Goal: Book appointment/travel/reservation

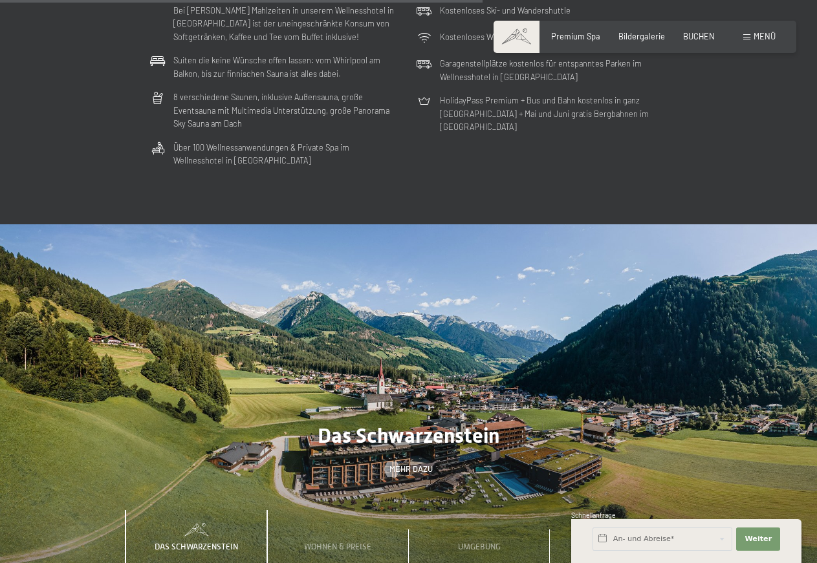
scroll to position [2790, 0]
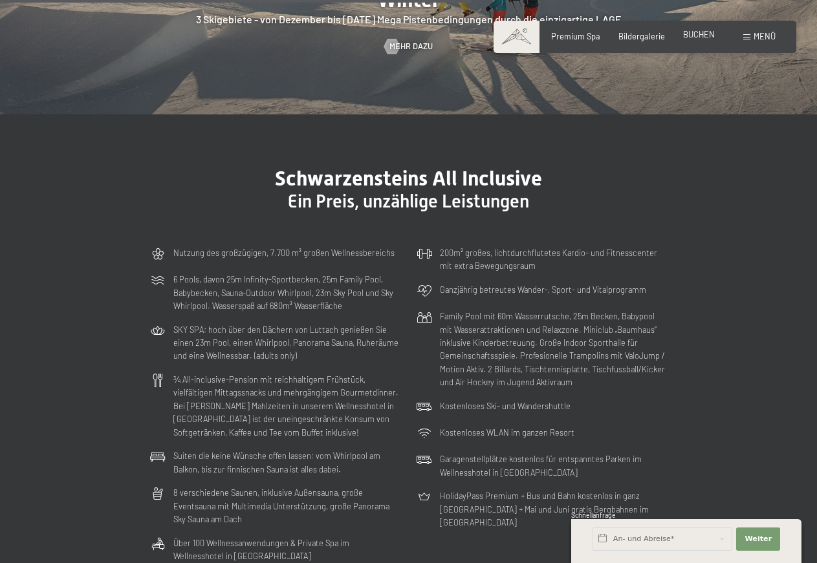
click at [696, 34] on span "BUCHEN" at bounding box center [699, 34] width 32 height 10
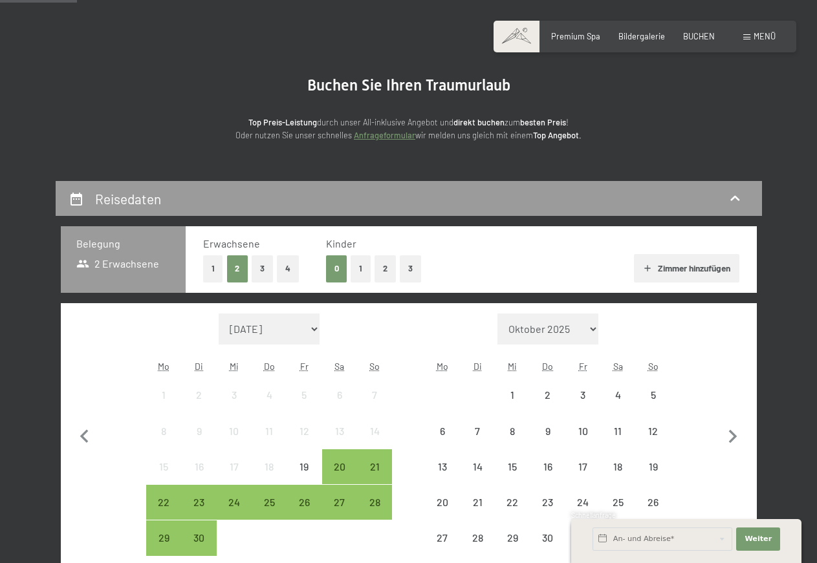
scroll to position [330, 0]
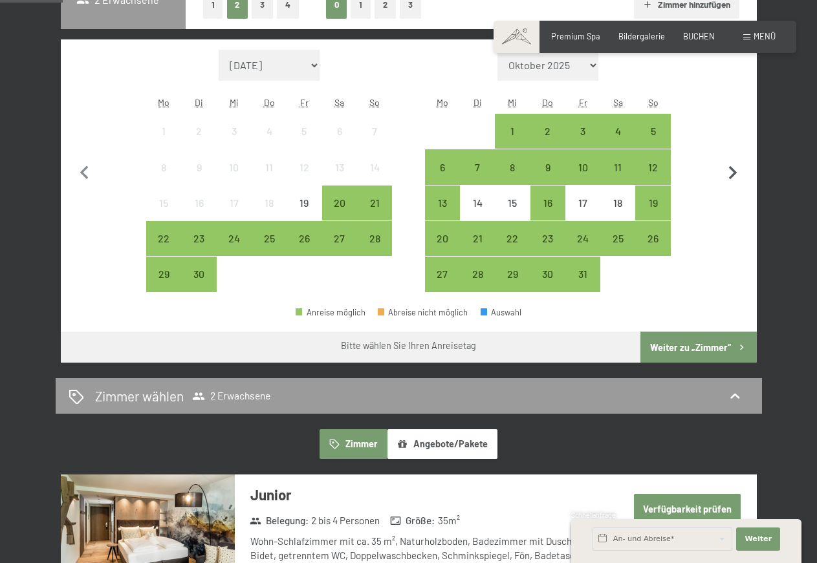
click at [734, 170] on icon "button" at bounding box center [733, 173] width 8 height 14
select select "2025-10-01"
select select "2025-11-01"
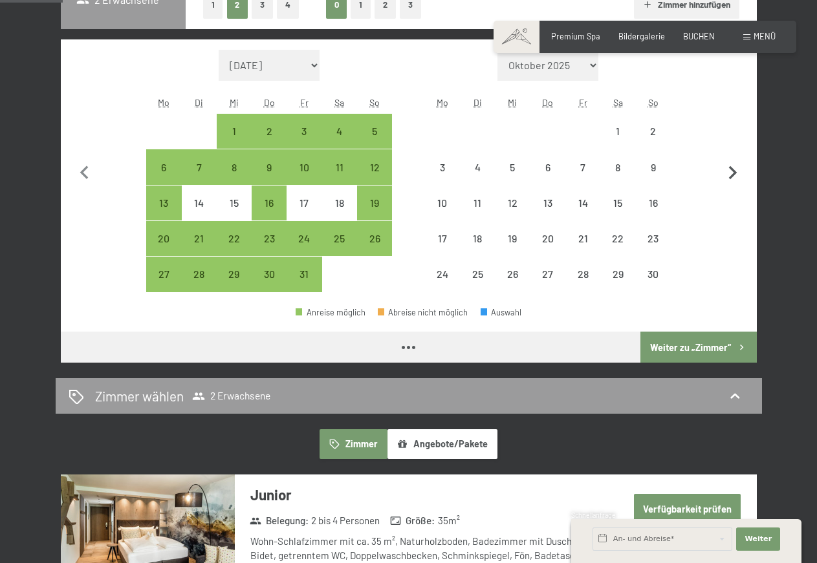
click at [734, 170] on icon "button" at bounding box center [733, 173] width 8 height 14
select select "2025-11-01"
select select "2025-12-01"
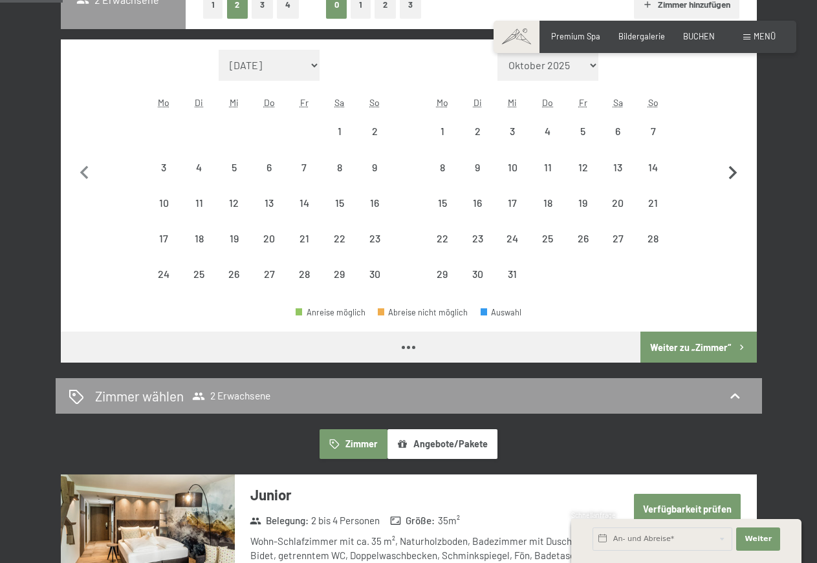
select select "2025-11-01"
select select "2025-12-01"
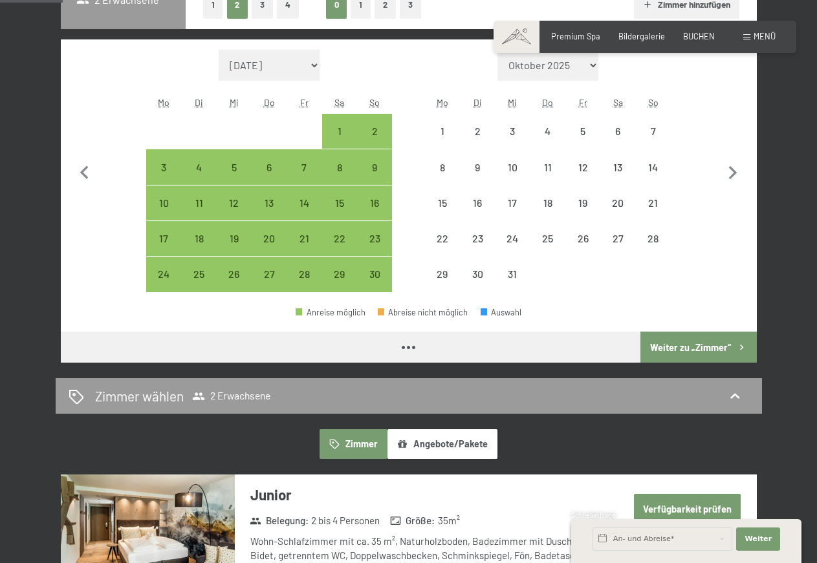
select select "2025-11-01"
select select "2025-12-01"
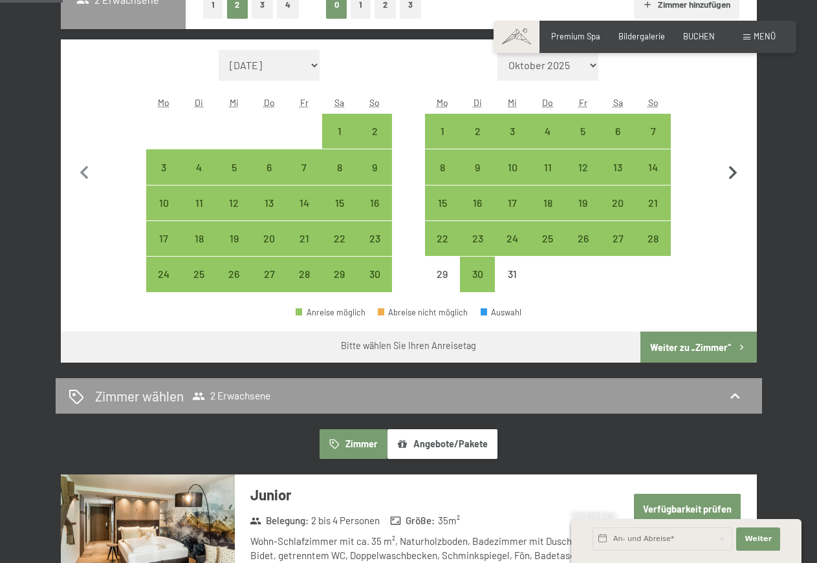
click at [730, 176] on icon "button" at bounding box center [732, 173] width 27 height 27
select select "2025-12-01"
select select "2026-01-01"
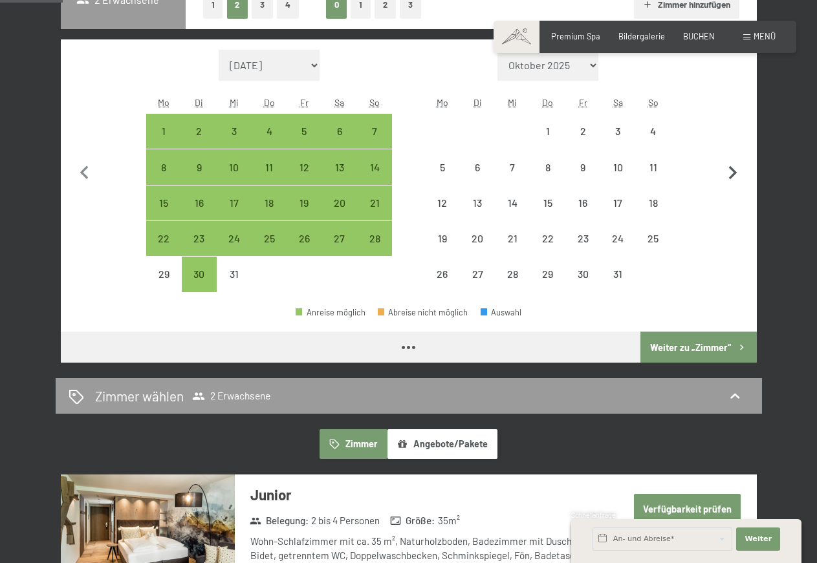
select select "2025-12-01"
select select "2026-01-01"
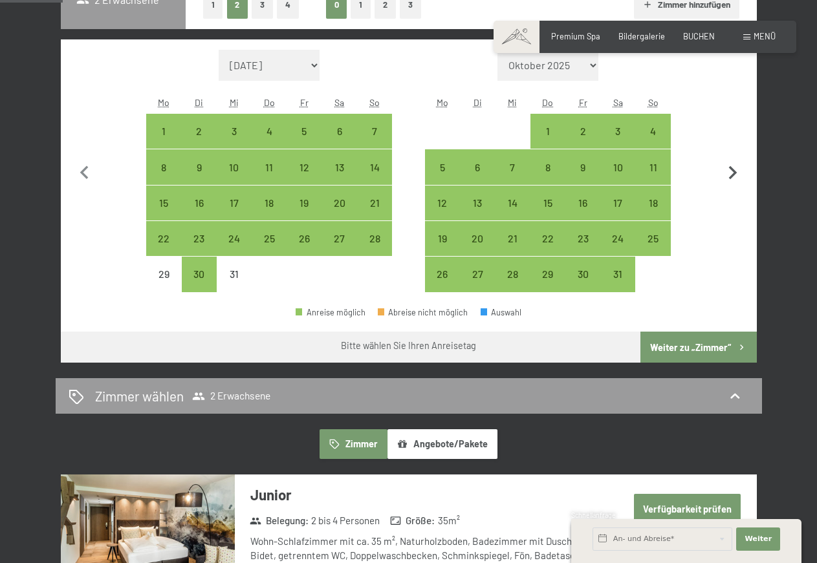
click at [730, 176] on icon "button" at bounding box center [732, 173] width 27 height 27
select select "2026-01-01"
select select "2026-02-01"
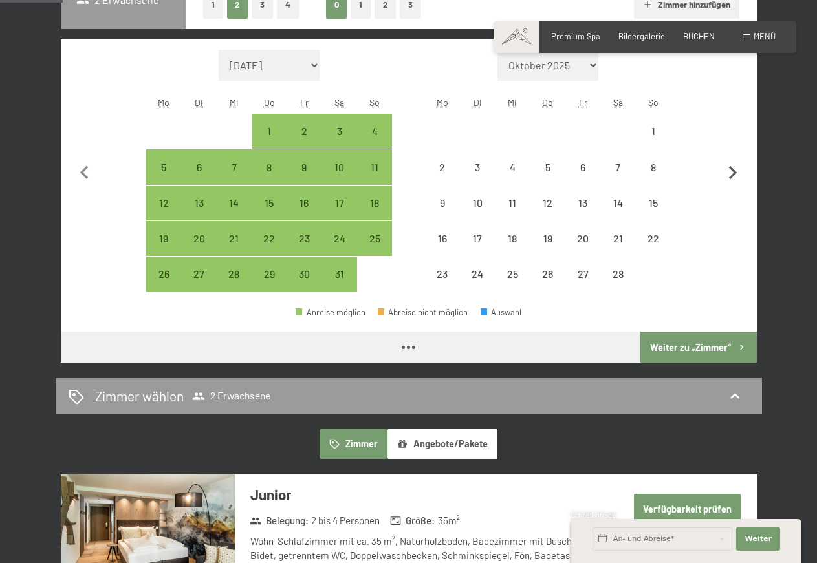
select select "2026-01-01"
select select "2026-02-01"
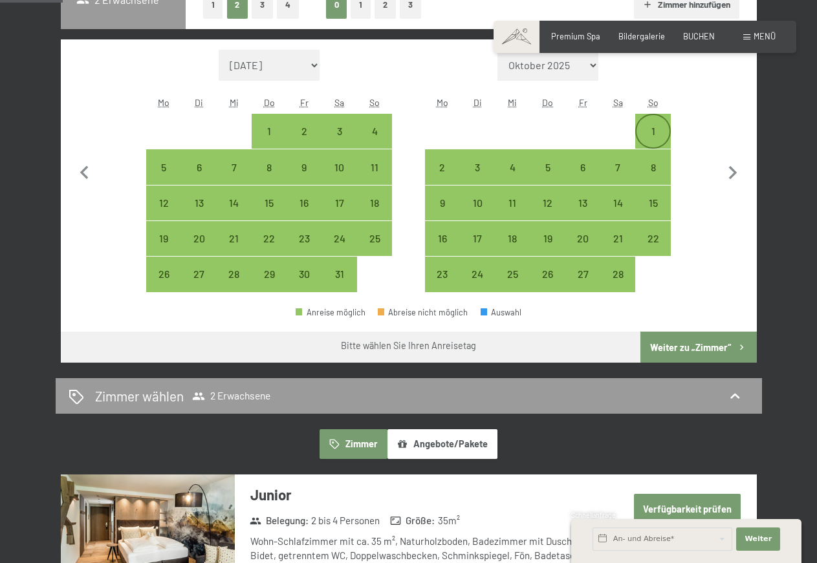
click at [650, 127] on div "1" at bounding box center [653, 142] width 32 height 32
select select "2026-01-01"
select select "2026-02-01"
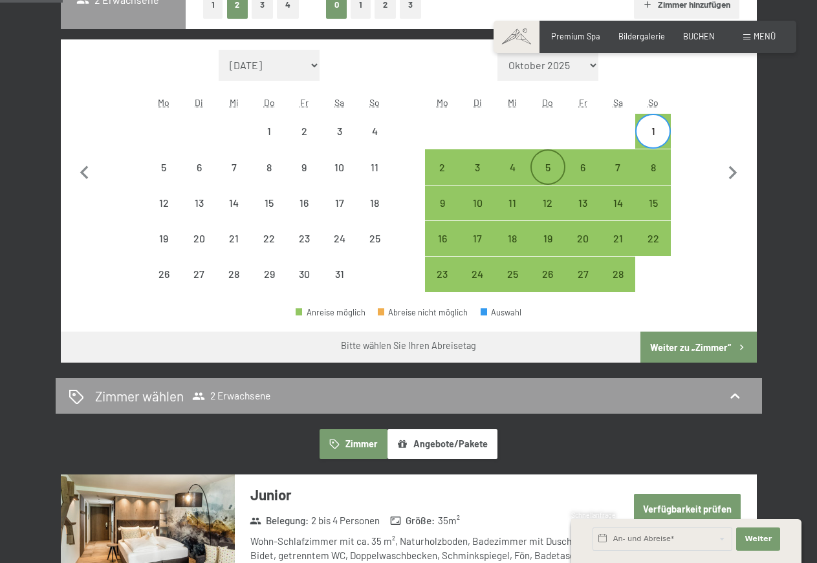
click at [543, 165] on div "5" at bounding box center [548, 178] width 32 height 32
select select "2026-01-01"
select select "2026-02-01"
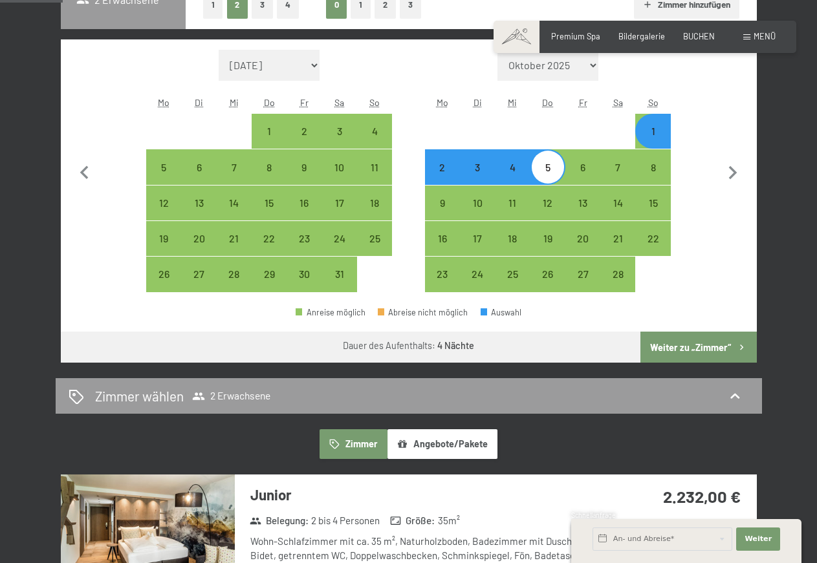
click at [675, 351] on button "Weiter zu „Zimmer“" at bounding box center [698, 347] width 116 height 31
select select "2026-01-01"
select select "2026-02-01"
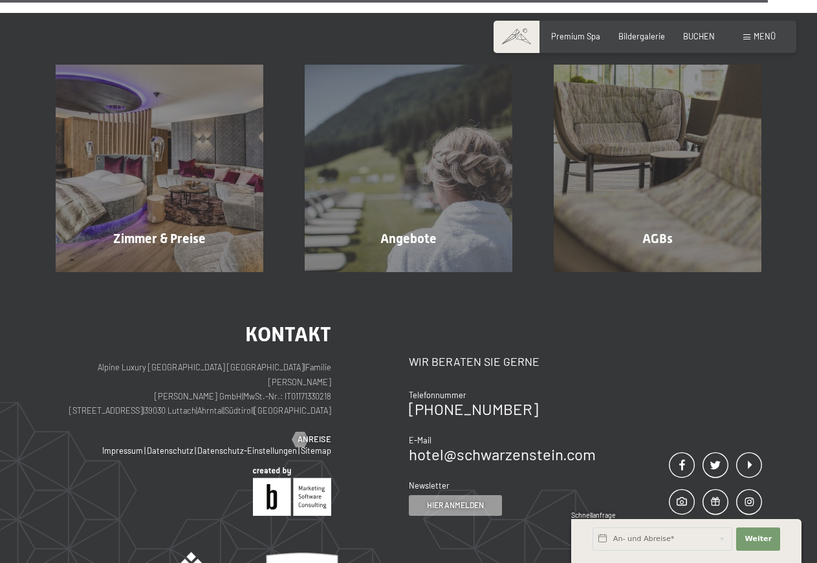
scroll to position [3721, 0]
